Goal: Task Accomplishment & Management: Manage account settings

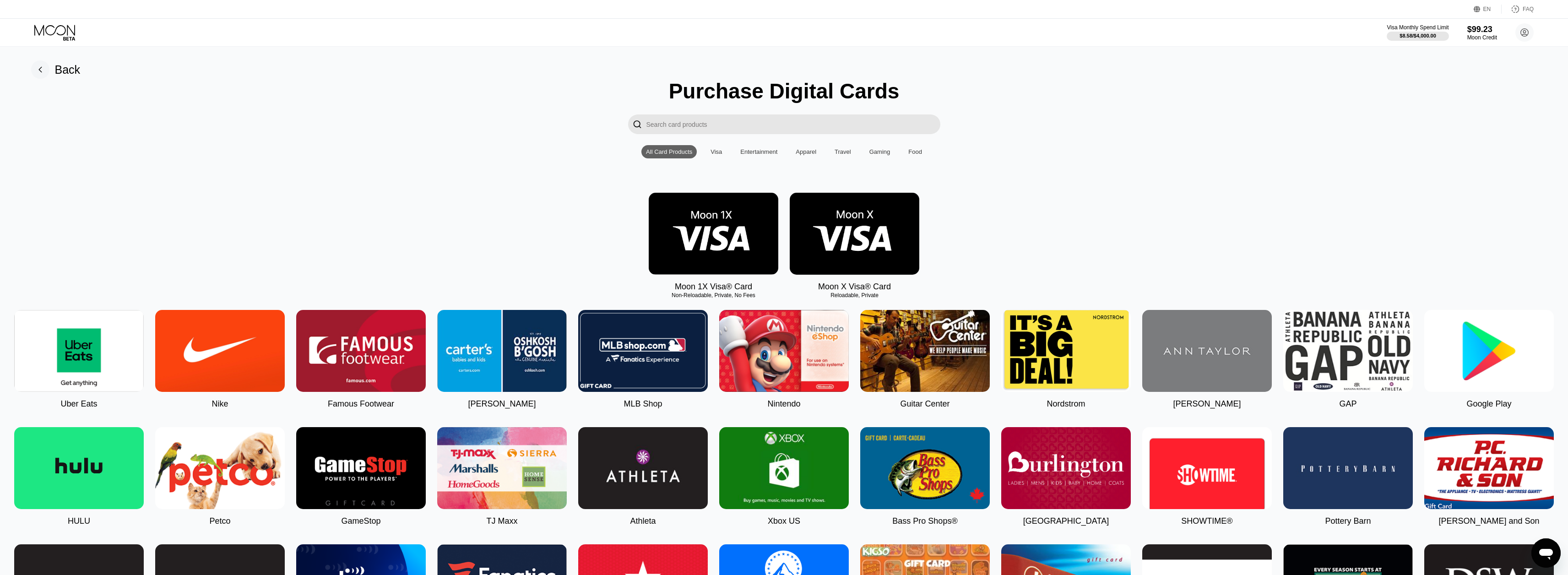
click at [77, 369] on img at bounding box center [79, 350] width 130 height 82
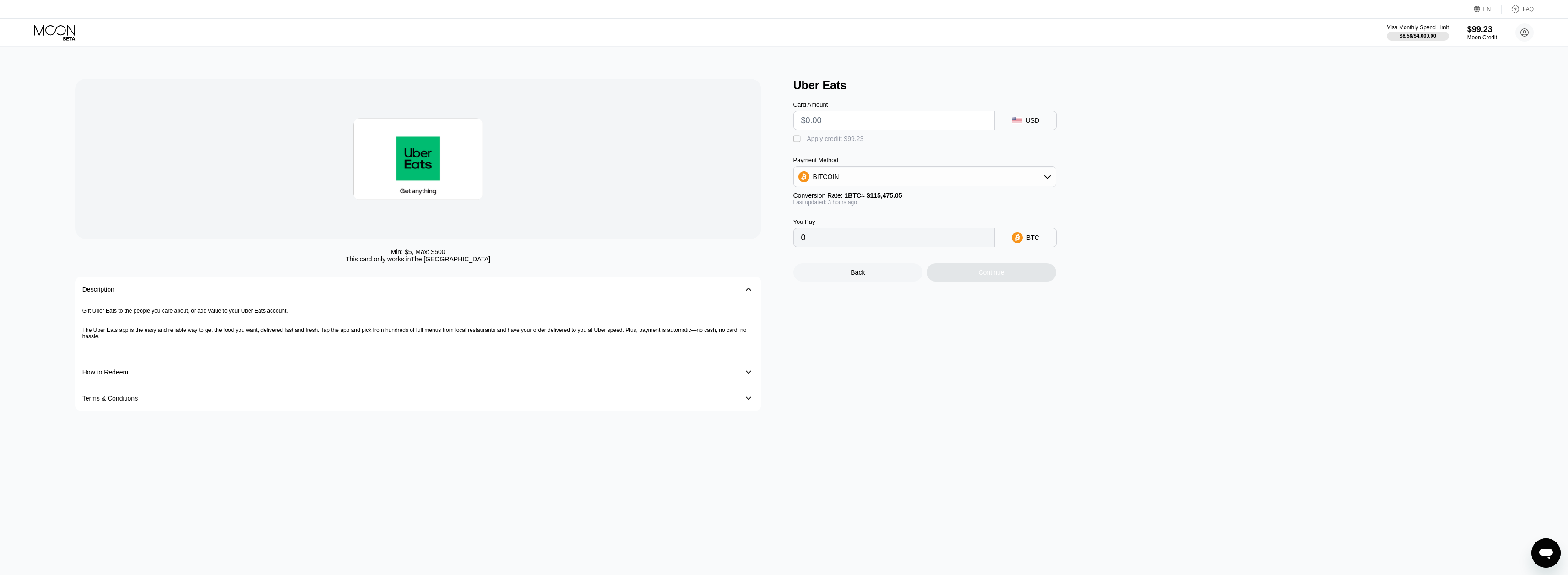
click at [851, 121] on input "text" at bounding box center [894, 120] width 186 height 18
type input "$9"
type input "0.00007786"
type input "$9"
click at [814, 142] on div "Apply credit: $9.00" at bounding box center [833, 139] width 53 height 7
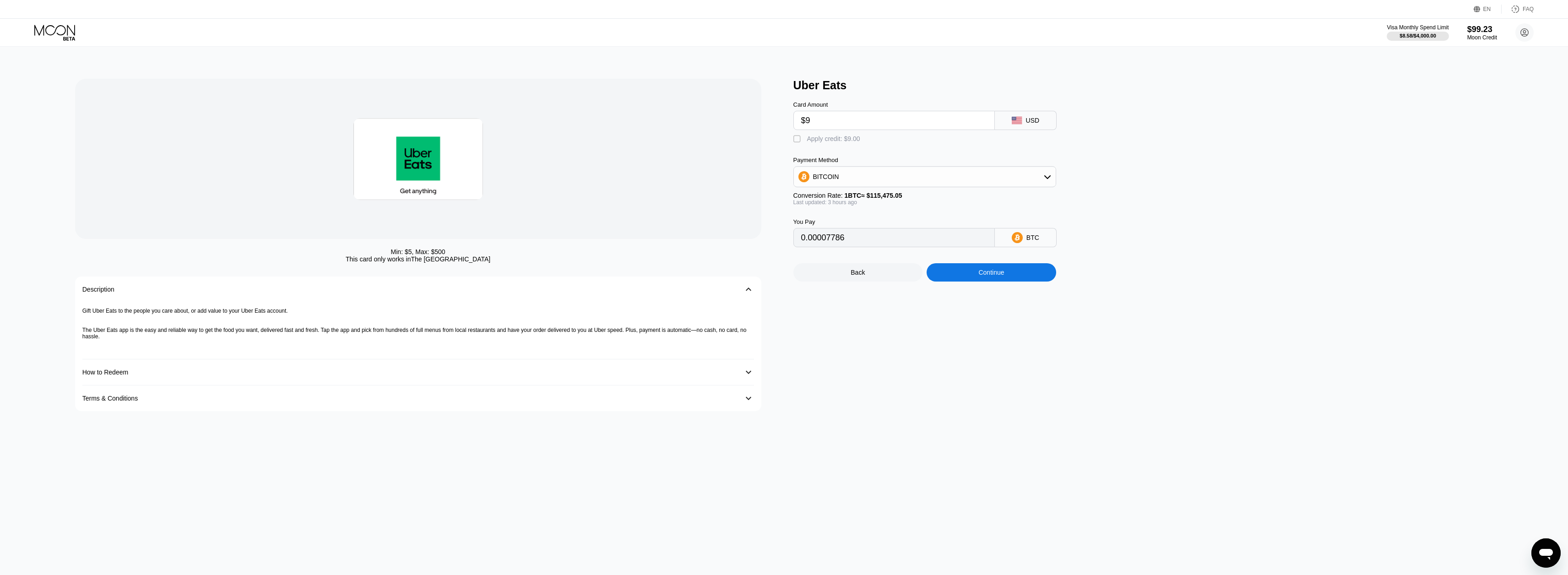
type input "0"
click at [997, 276] on div "Continue" at bounding box center [991, 272] width 26 height 7
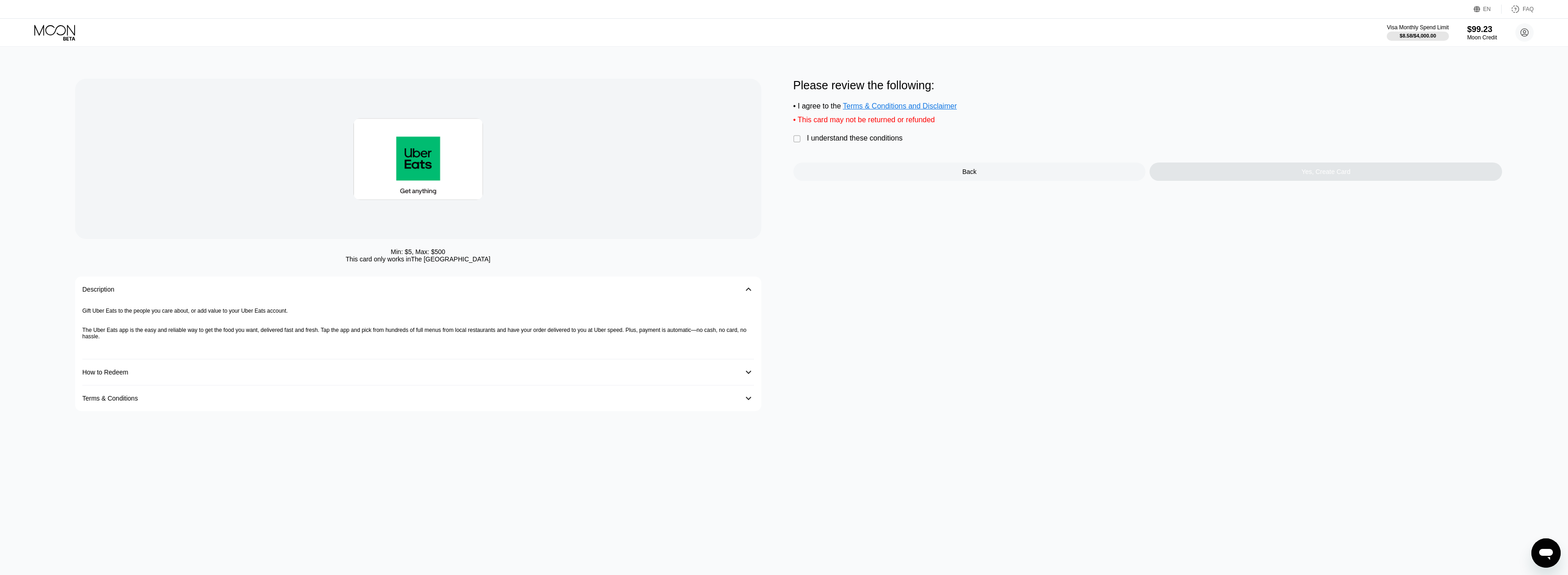
click at [886, 141] on div "I understand these conditions" at bounding box center [855, 138] width 96 height 9
click at [1317, 181] on div "Yes, Create Card" at bounding box center [1326, 172] width 352 height 18
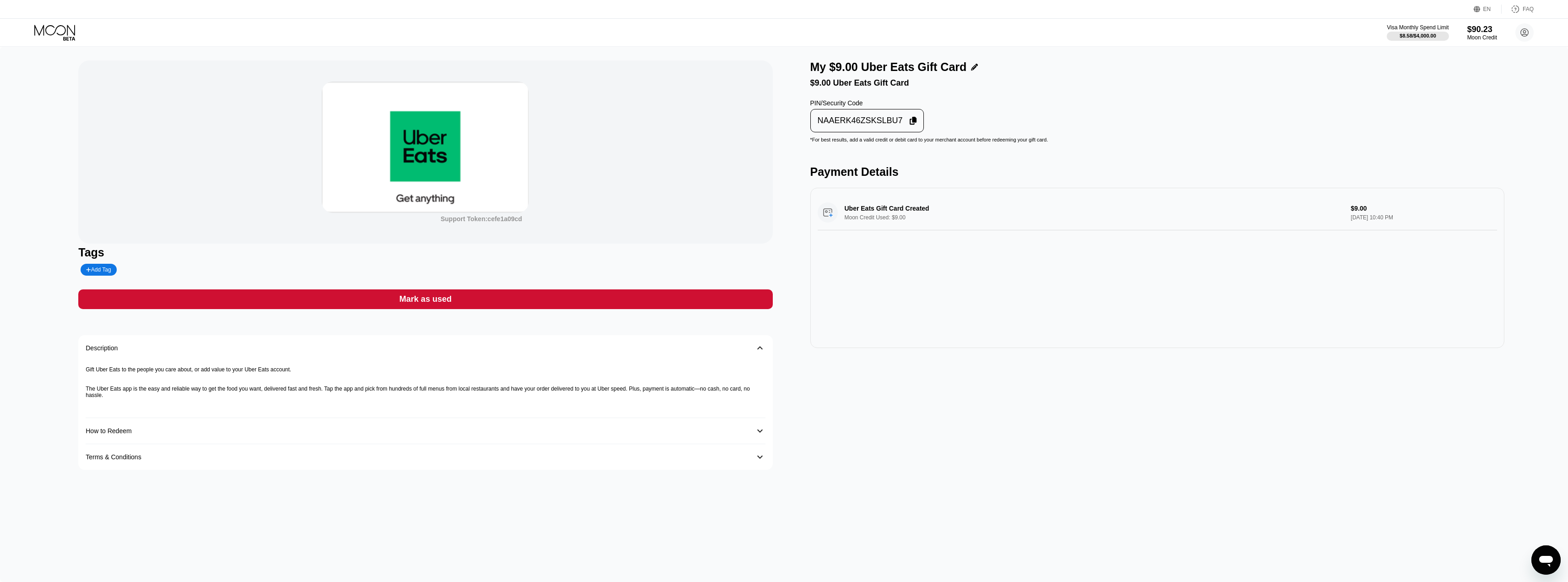
click at [909, 125] on icon at bounding box center [913, 121] width 7 height 9
click at [681, 296] on div "Mark as used" at bounding box center [425, 299] width 694 height 19
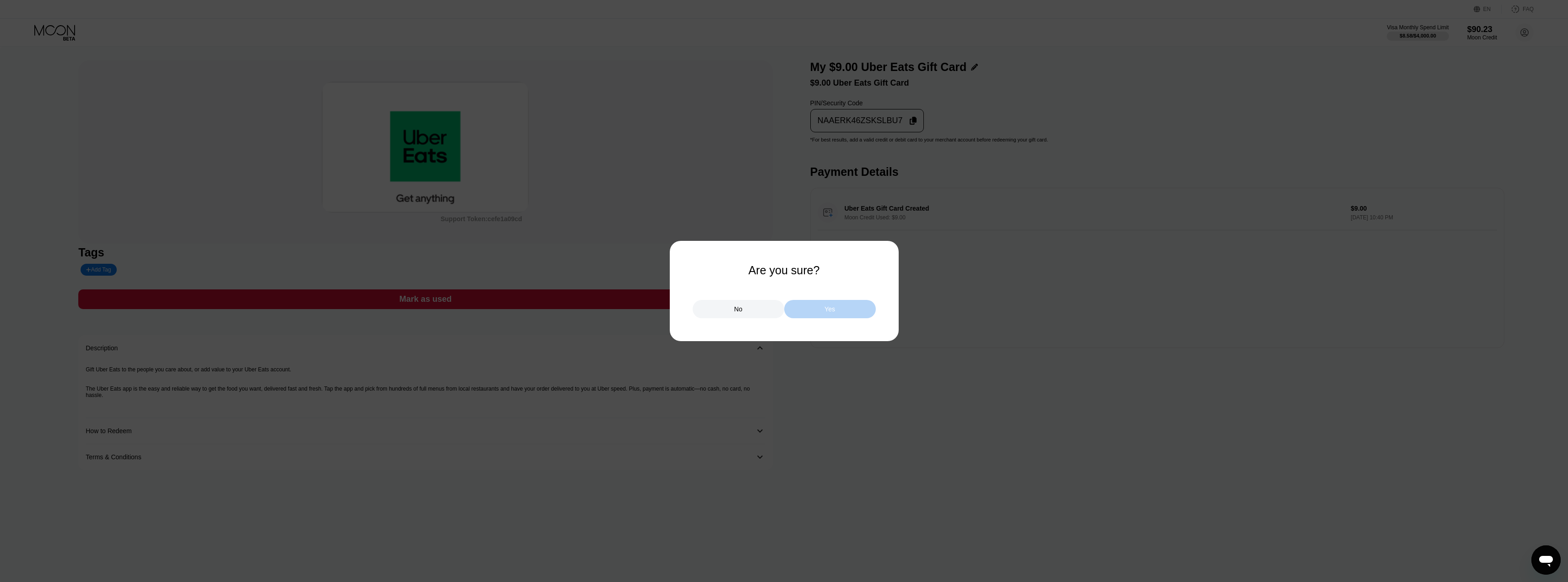
click at [842, 308] on div "Yes" at bounding box center [830, 309] width 91 height 18
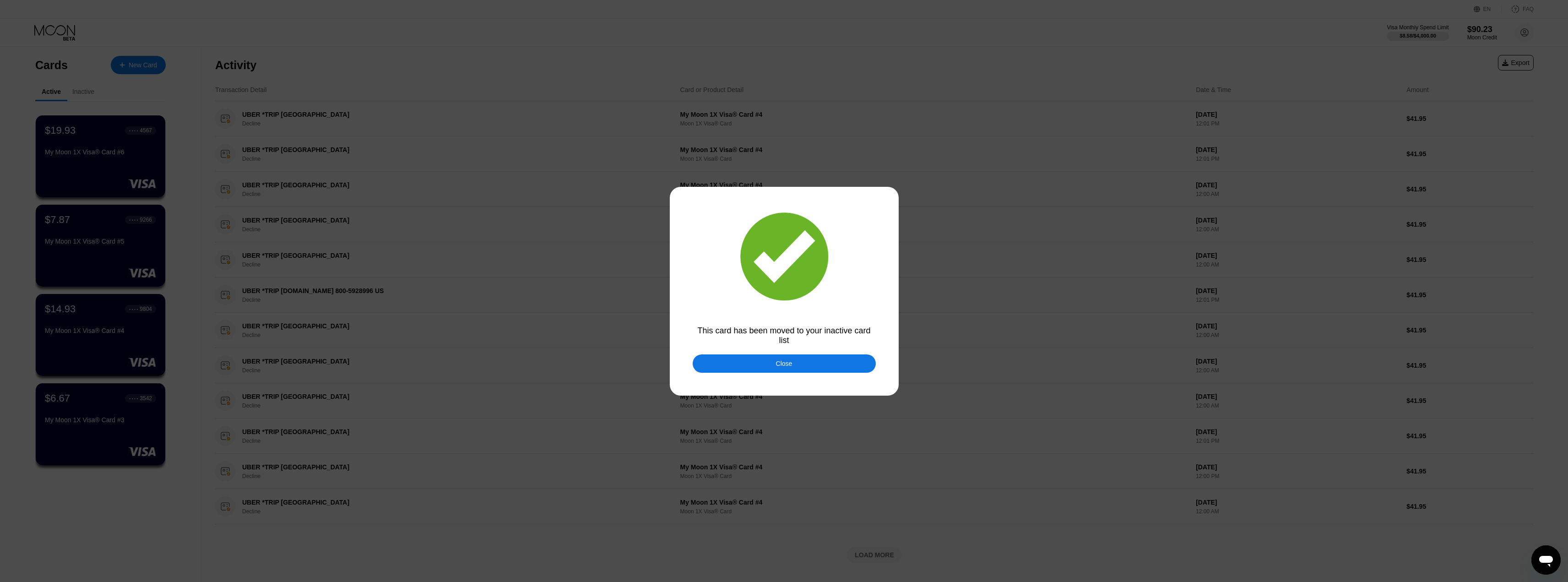
click at [835, 370] on div "Close" at bounding box center [784, 363] width 183 height 18
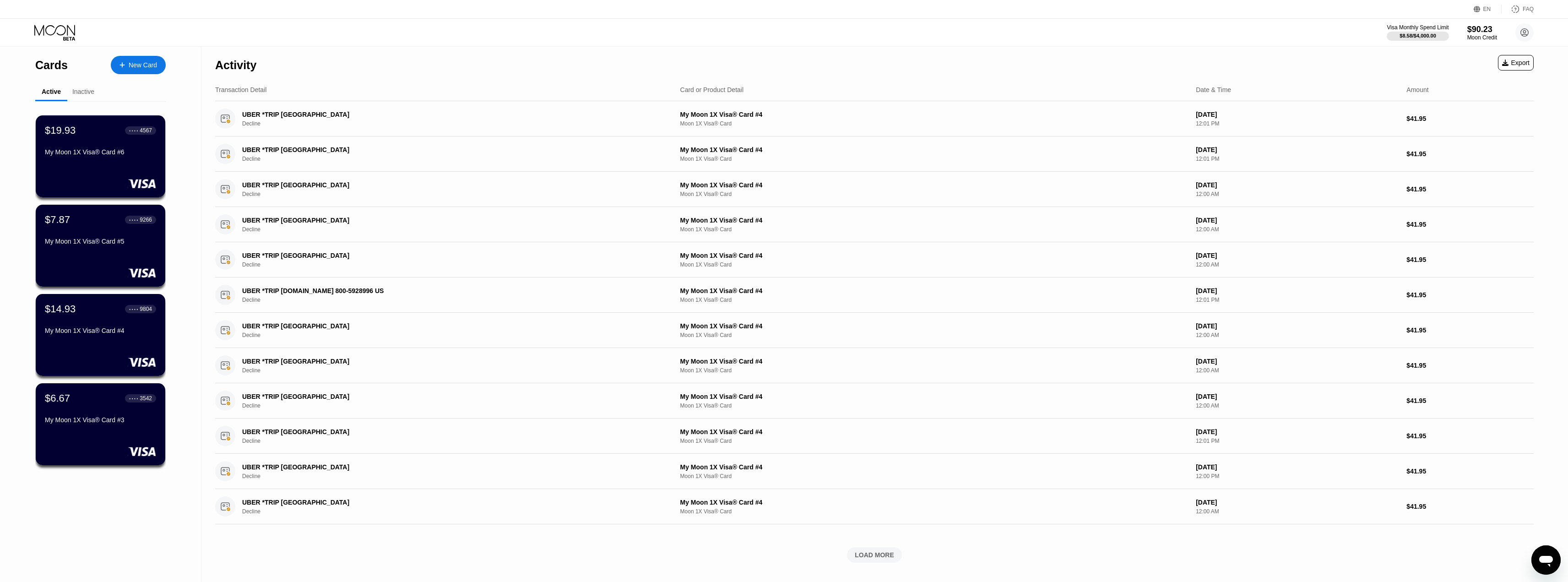
click at [380, 66] on div "Activity Export" at bounding box center [874, 63] width 1318 height 32
click at [427, 43] on div "Visa Monthly Spend Limit $8.58 / $4,000.00 $90.23 Moon Credit rkulakovv rkulako…" at bounding box center [784, 32] width 1568 height 27
click at [145, 71] on div "New Card" at bounding box center [138, 65] width 55 height 18
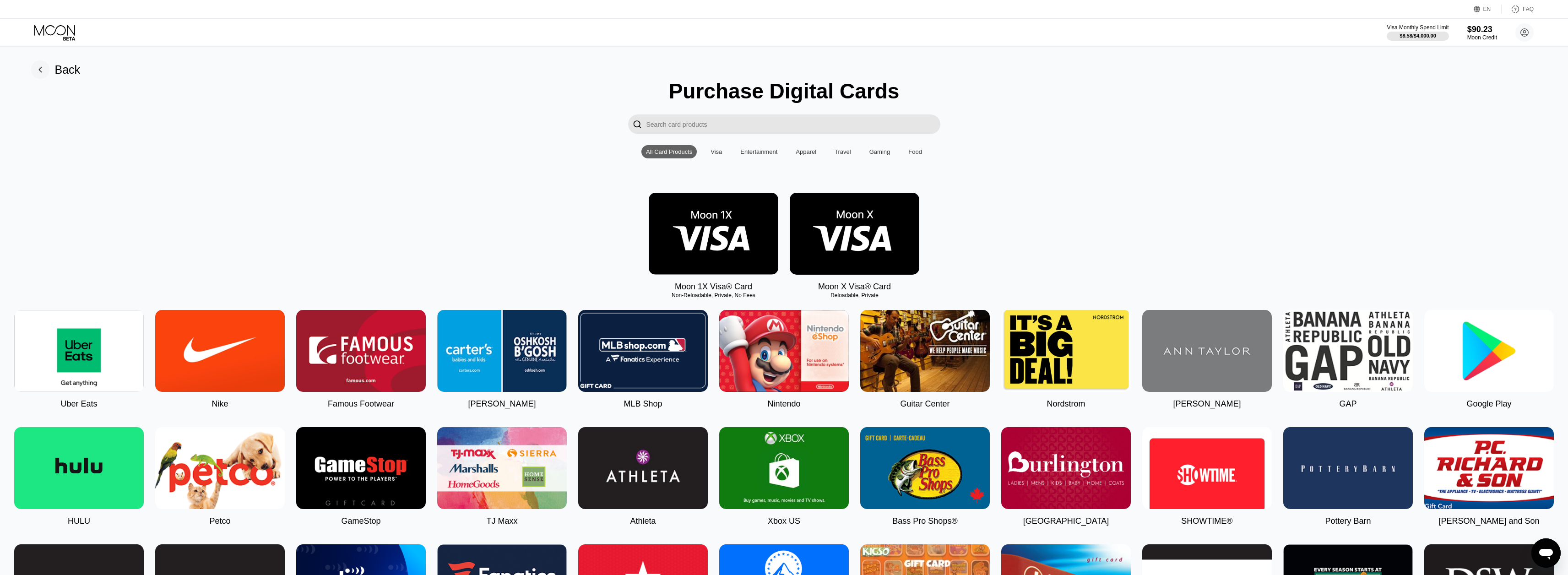
click at [79, 360] on img at bounding box center [79, 350] width 130 height 82
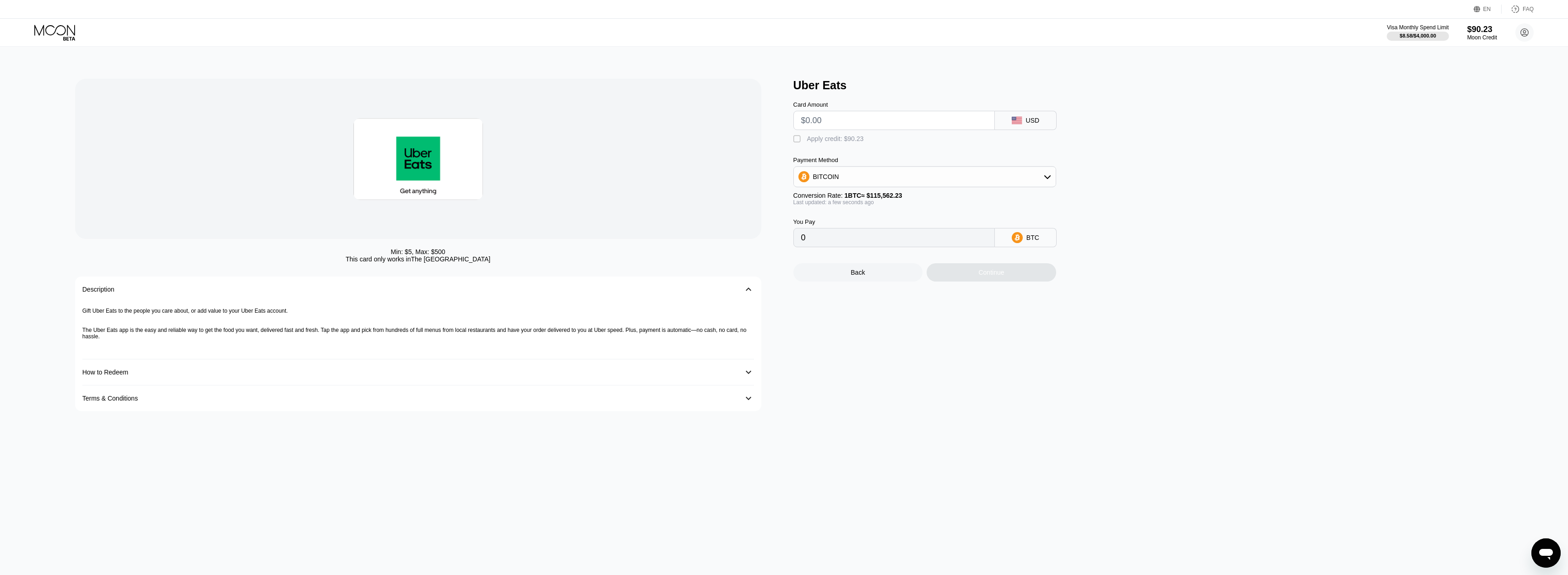
click at [854, 122] on input "text" at bounding box center [894, 120] width 186 height 18
type input "$8"
type input "0.00006923"
type input "$8"
click at [843, 137] on div " Apply credit: $8.00" at bounding box center [939, 137] width 293 height 14
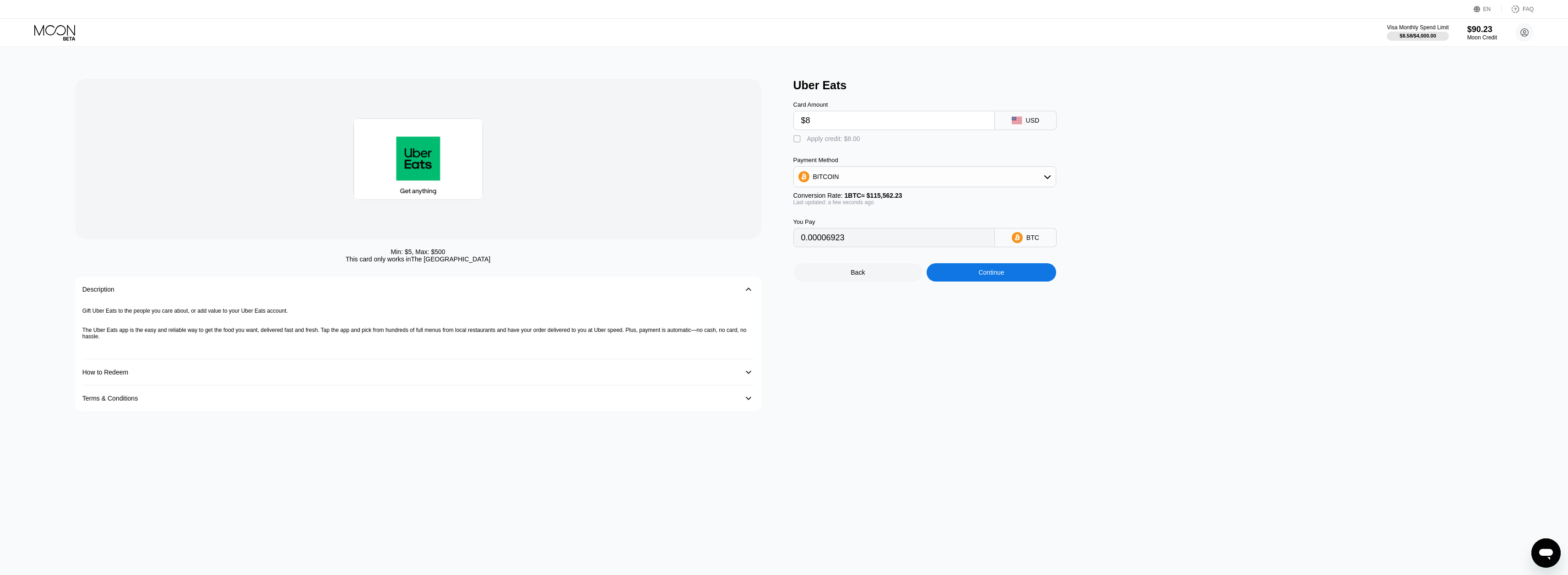
click at [828, 137] on div " Apply credit: $8.00" at bounding box center [939, 137] width 293 height 14
click at [832, 142] on div "Apply credit: $8.00" at bounding box center [833, 139] width 53 height 7
type input "0"
click at [967, 279] on div "Continue" at bounding box center [991, 272] width 130 height 18
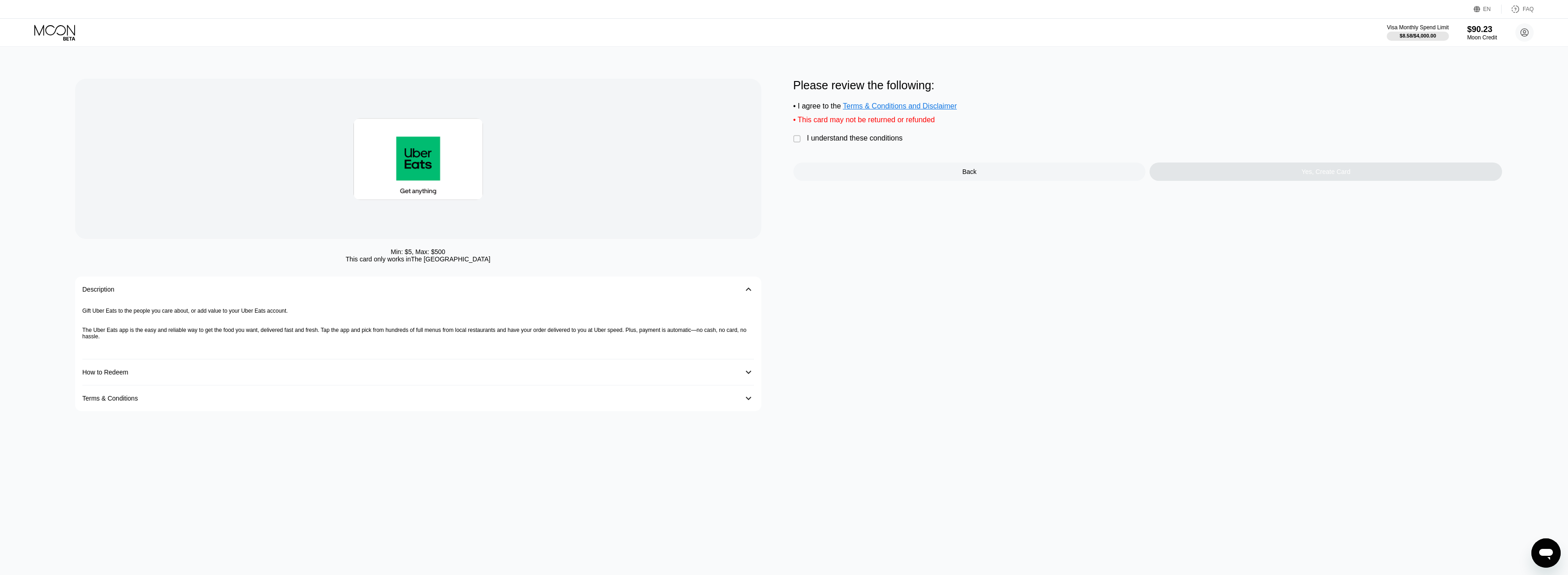
click at [868, 141] on div "I understand these conditions" at bounding box center [855, 138] width 96 height 9
click at [1223, 181] on div "Yes, Create Card" at bounding box center [1326, 172] width 352 height 18
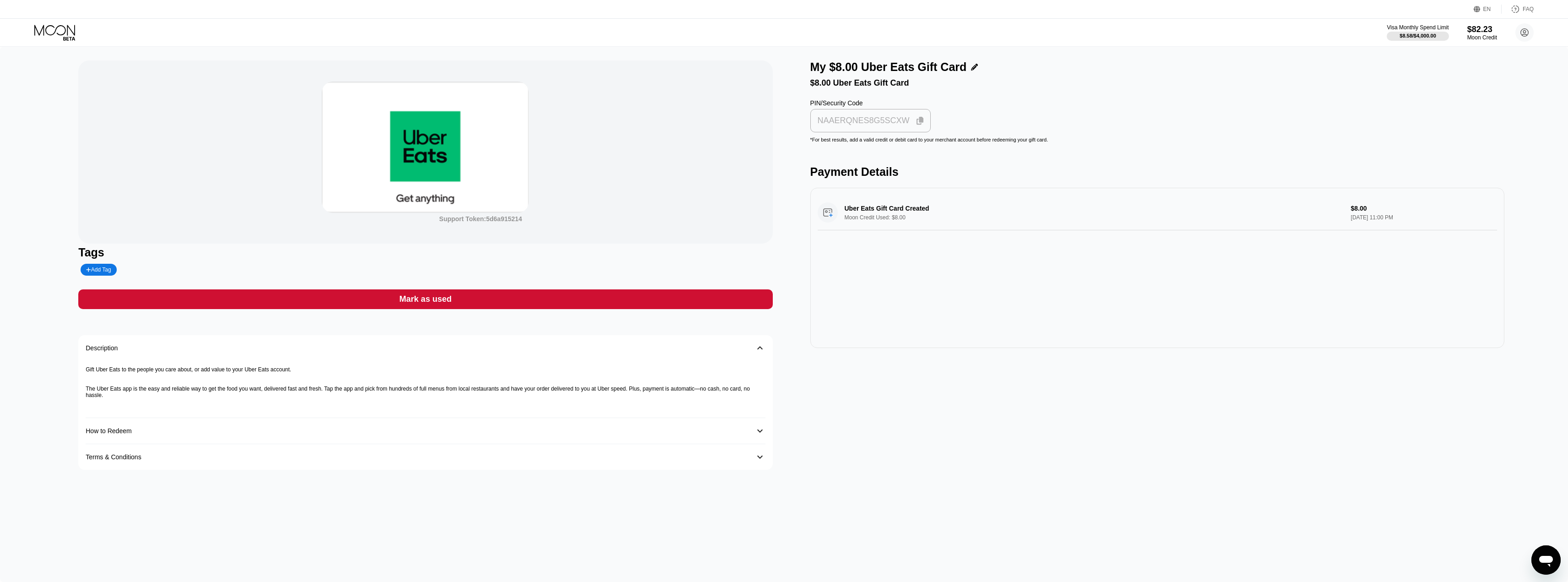
click at [916, 123] on div "NAAERQNES8G5SCXW" at bounding box center [871, 121] width 116 height 18
click at [724, 284] on div "Support Token: 5d6a915214 Tags Add Tag Mark as used Description 󰅀 Gift Uber Eat…" at bounding box center [425, 265] width 694 height 409
click at [723, 302] on div "Mark as used" at bounding box center [425, 299] width 694 height 19
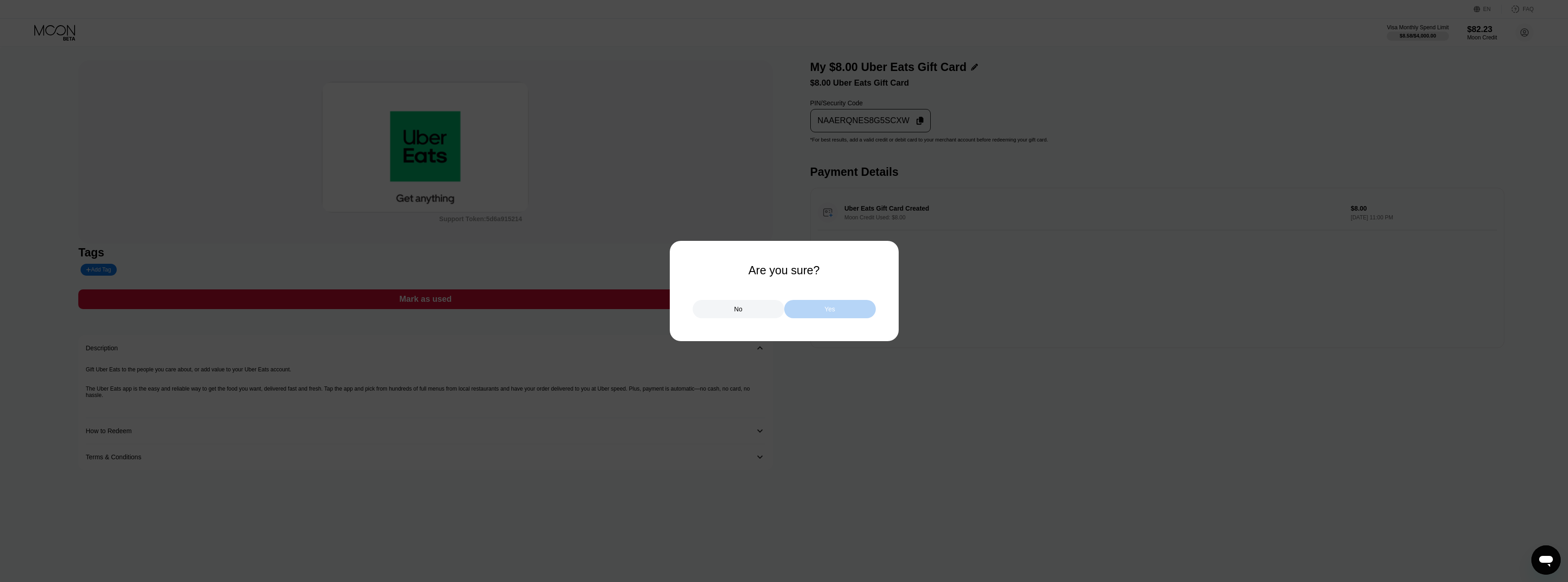
click at [803, 304] on div "Yes" at bounding box center [830, 309] width 91 height 18
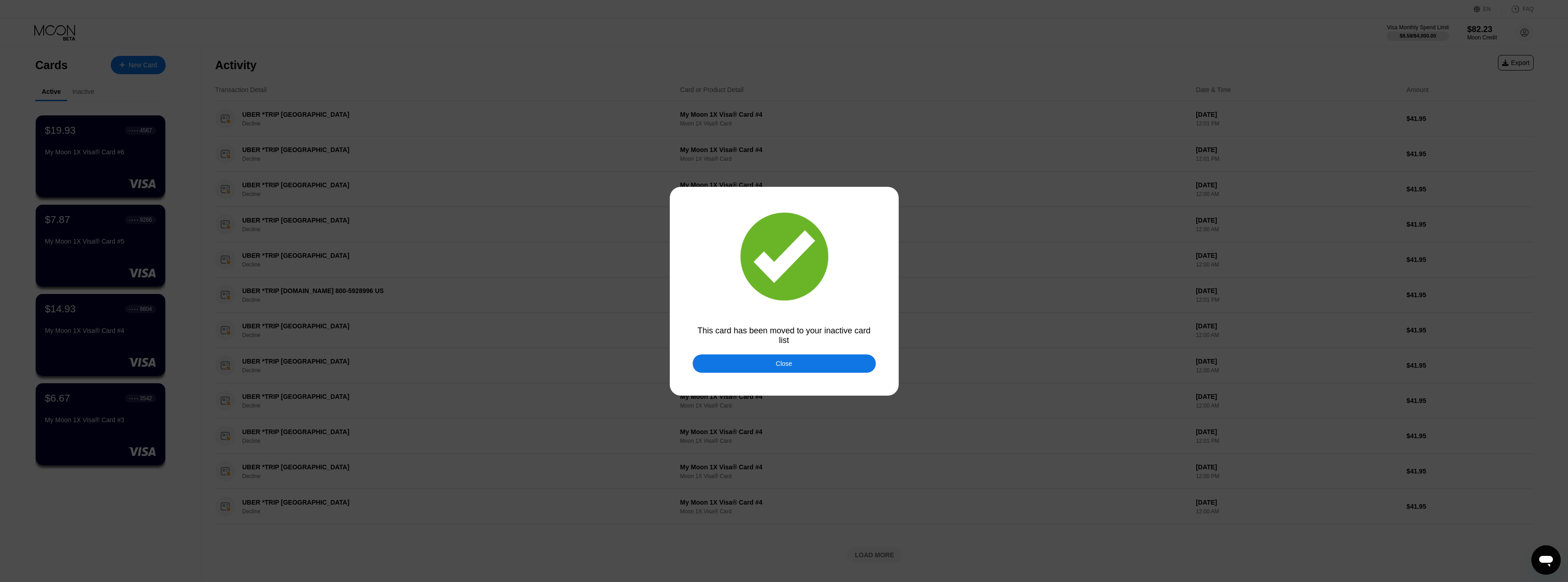
click at [782, 365] on div "Close" at bounding box center [784, 363] width 16 height 7
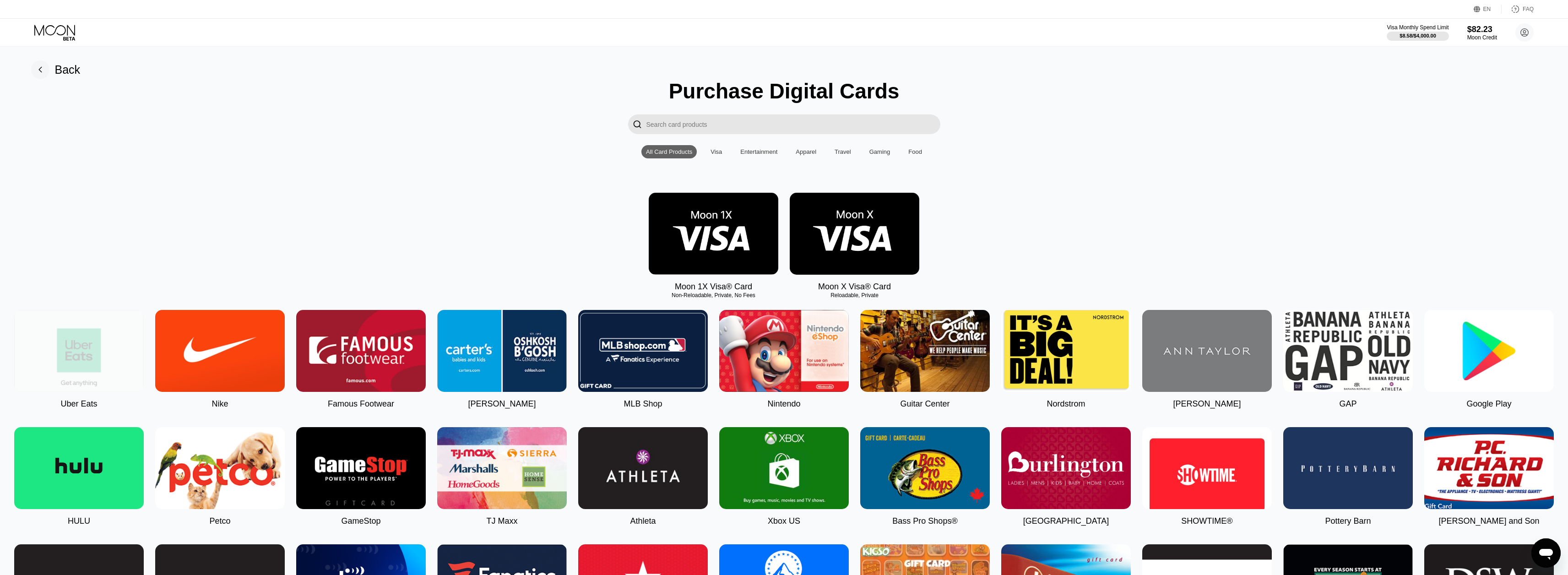
click at [138, 341] on img at bounding box center [79, 350] width 130 height 82
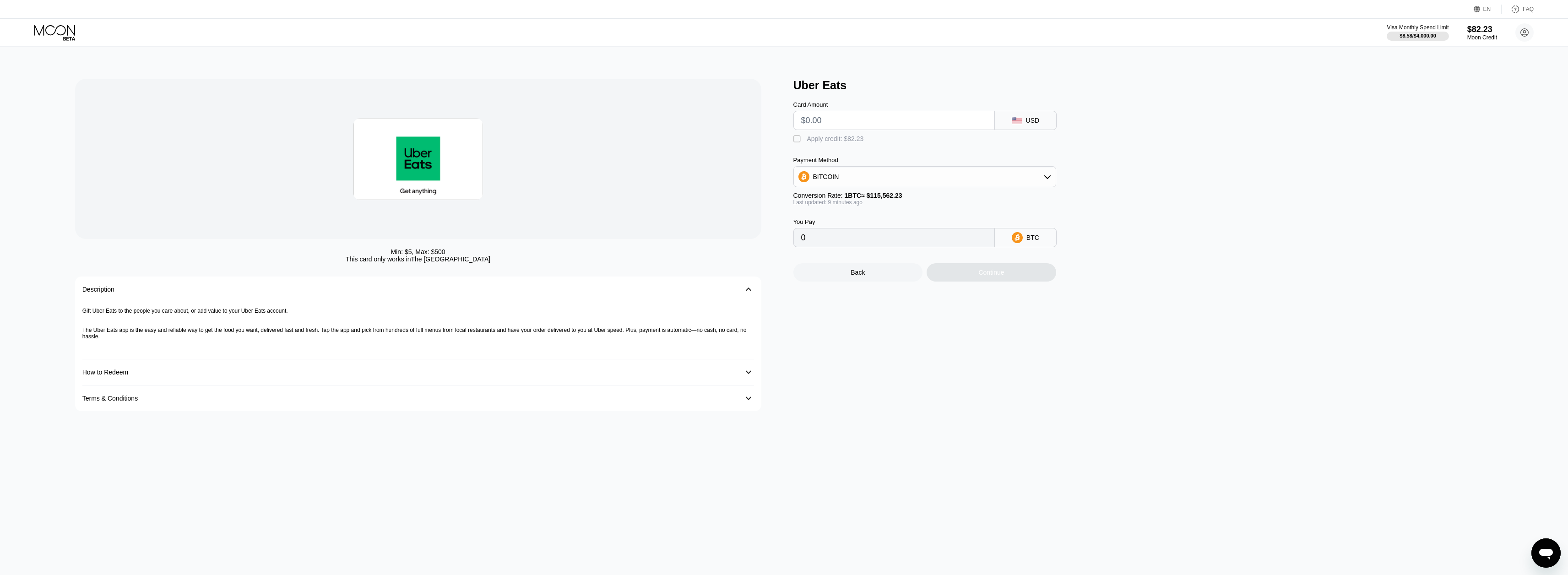
click at [855, 142] on div "Apply credit: $82.23" at bounding box center [835, 139] width 57 height 7
click at [850, 127] on input "text" at bounding box center [894, 120] width 186 height 18
drag, startPoint x: 828, startPoint y: 121, endPoint x: 743, endPoint y: 123, distance: 85.0
click at [759, 122] on div "Min: $ 5 , Max: $ 500 This card only works in The United States Description 󰅀 G…" at bounding box center [784, 245] width 1418 height 332
type input "$8"
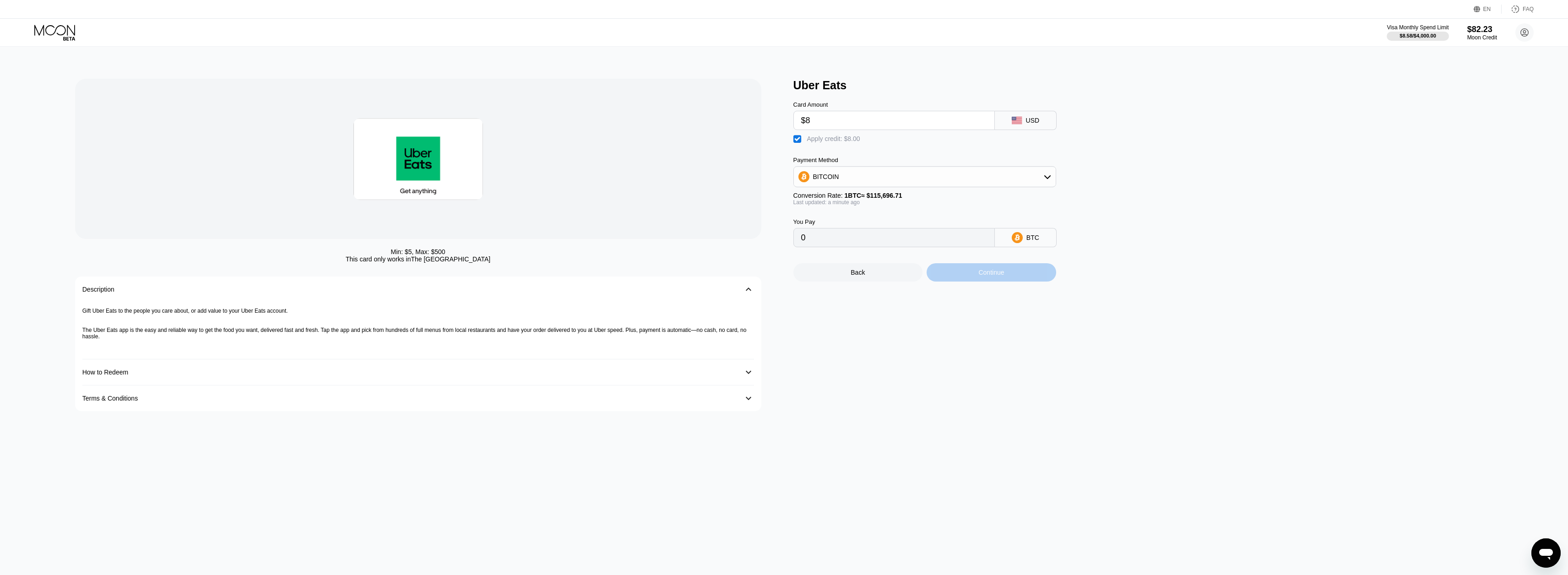
click at [970, 272] on div "Continue" at bounding box center [991, 272] width 130 height 18
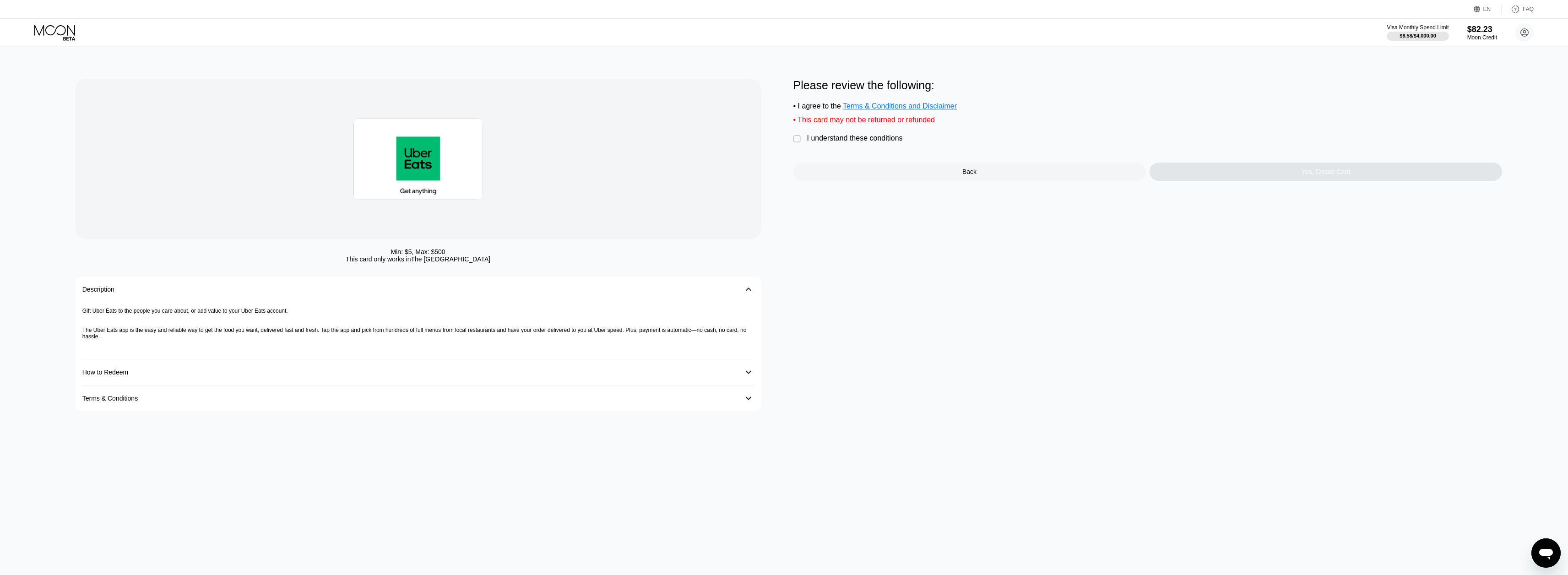
click at [855, 142] on div "I understand these conditions" at bounding box center [855, 138] width 96 height 9
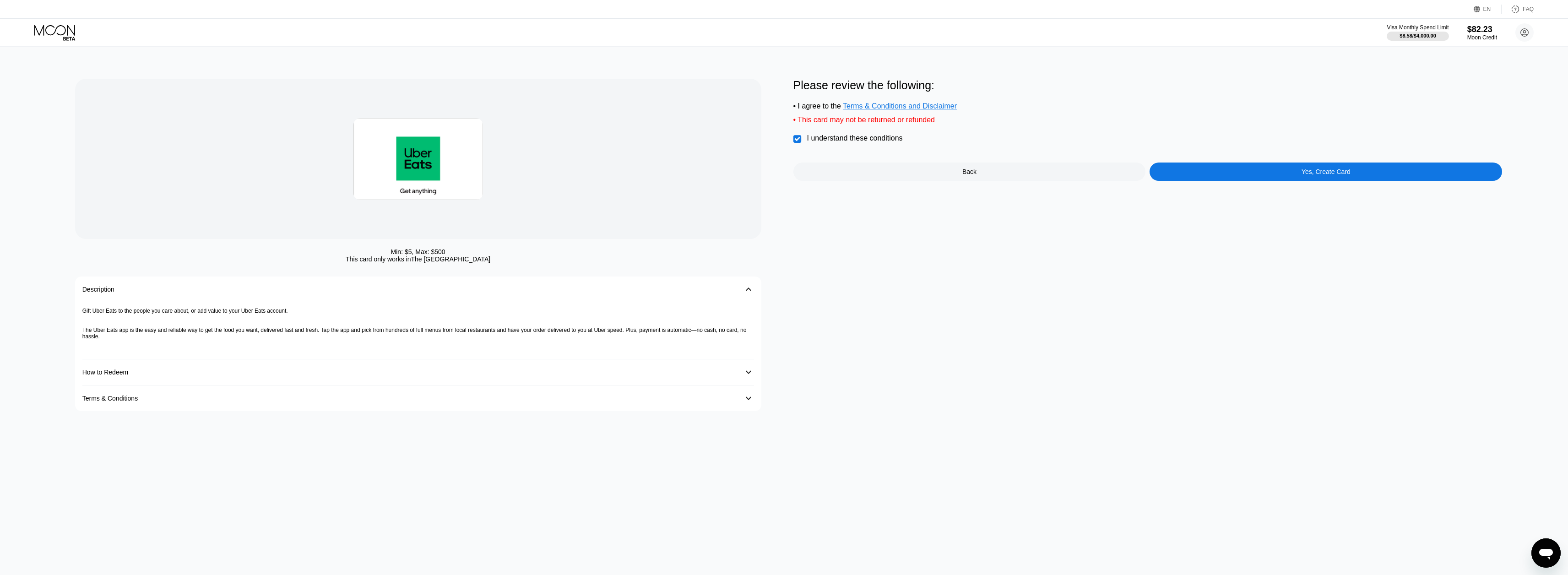
click at [1199, 192] on div "Please review the following: • I agree to the Terms & Conditions and Disclaimer…" at bounding box center [1147, 245] width 709 height 332
click at [1206, 181] on div "Yes, Create Card" at bounding box center [1326, 172] width 352 height 18
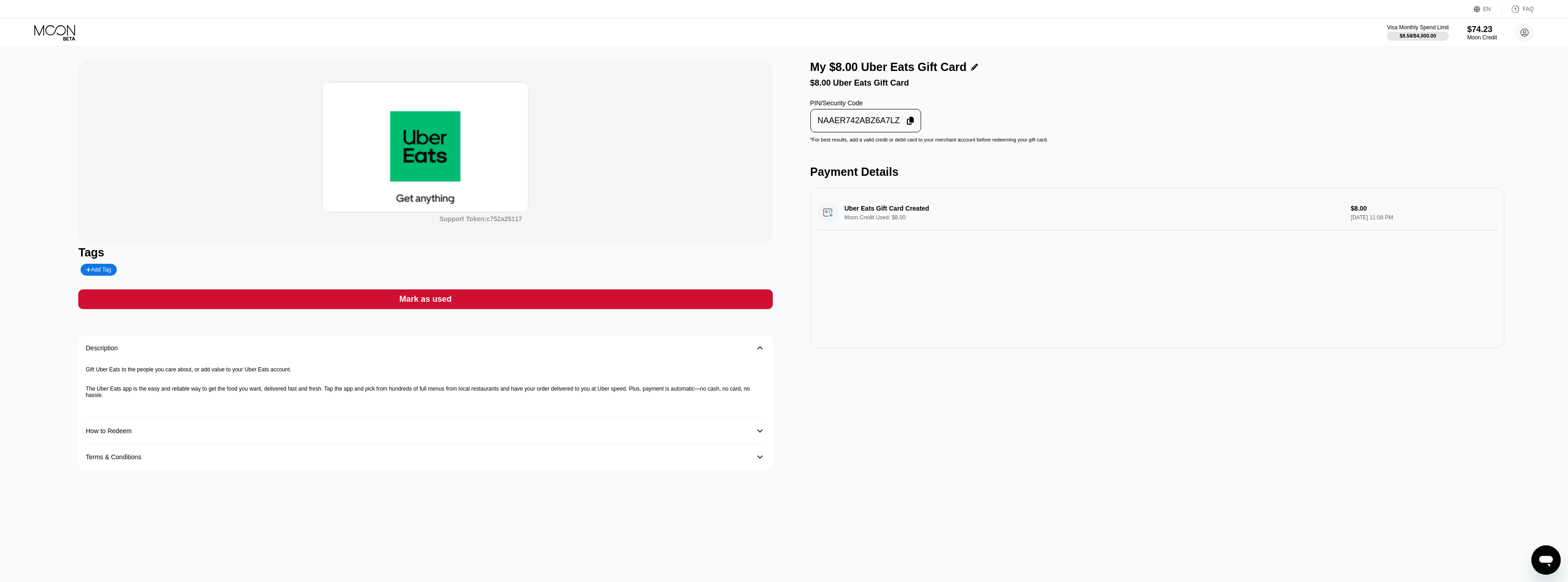
click at [907, 125] on icon at bounding box center [911, 121] width 7 height 9
click at [718, 315] on div "Support Token: c752a25117 Tags Add Tag Mark as used Description 󰅀 Gift Uber Eat…" at bounding box center [425, 265] width 694 height 409
click at [714, 299] on div "Mark as used" at bounding box center [425, 299] width 694 height 19
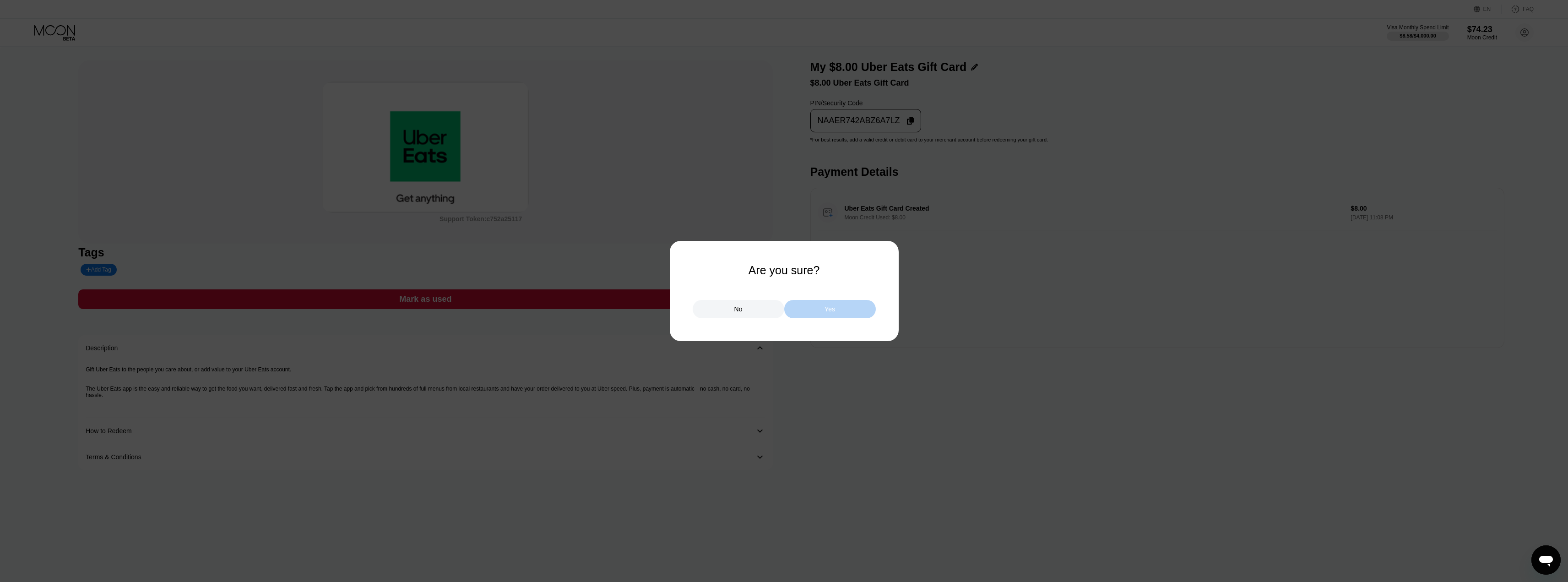
click at [836, 312] on div "Yes" at bounding box center [830, 309] width 91 height 18
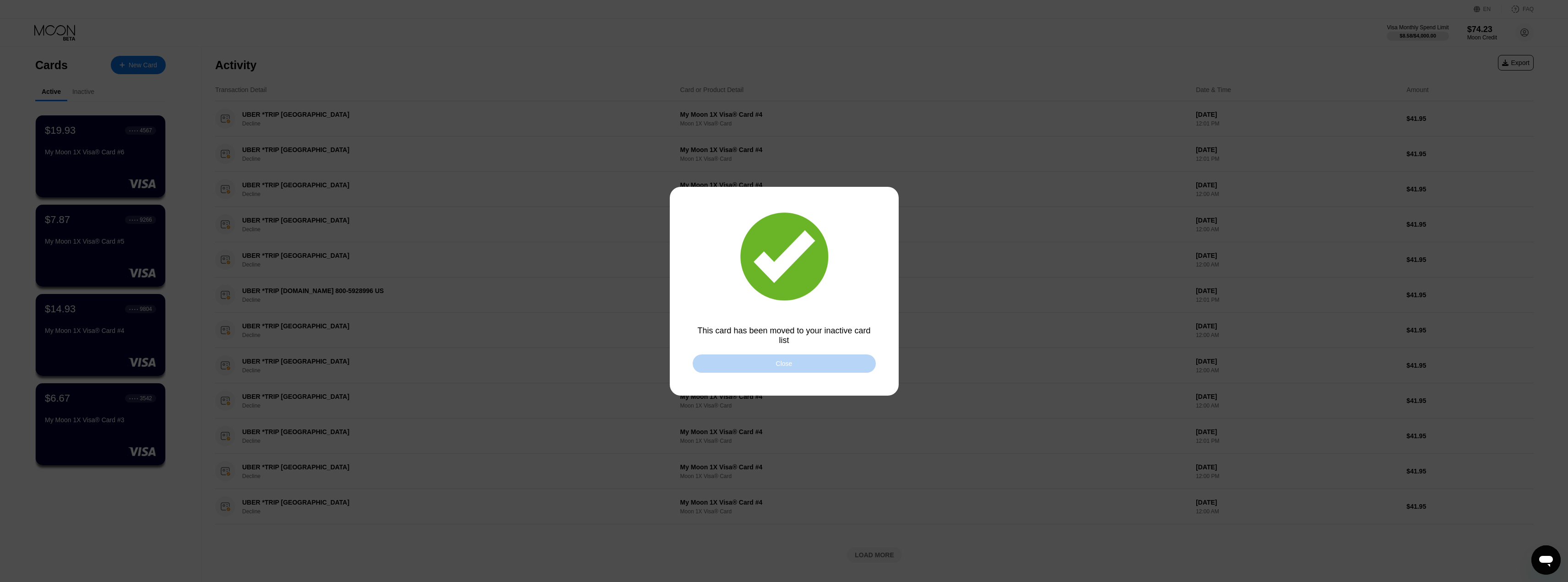
click at [816, 368] on div "Close" at bounding box center [784, 363] width 183 height 18
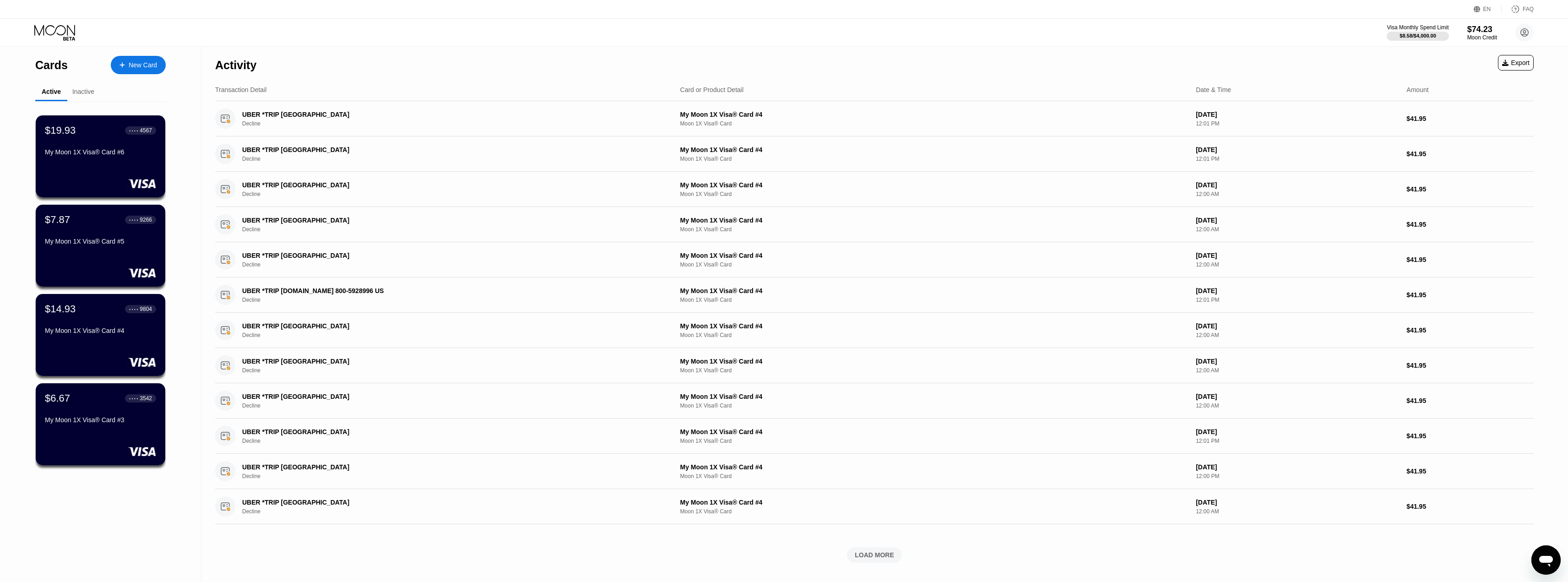
click at [1051, 545] on div "Activity Export Transaction Detail Card or Product Detail Date & Time Amount UB…" at bounding box center [874, 310] width 1318 height 527
